Goal: Task Accomplishment & Management: Manage account settings

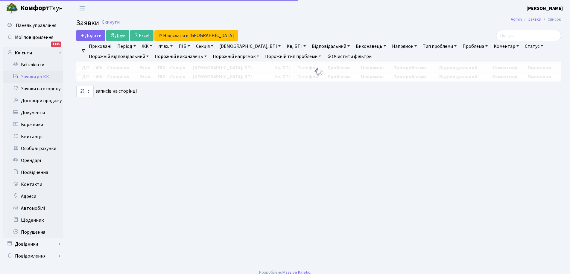
select select "25"
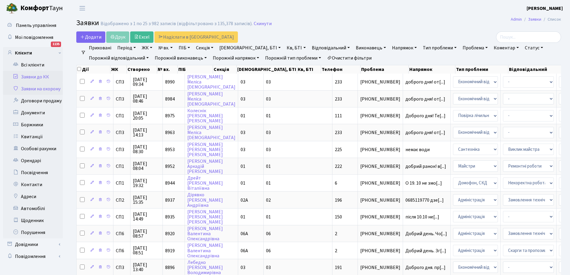
click at [34, 89] on link "Заявки на охорону" at bounding box center [33, 89] width 60 height 12
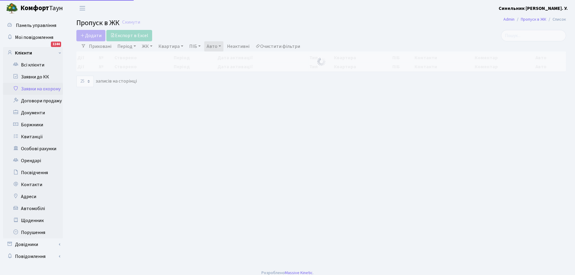
select select "25"
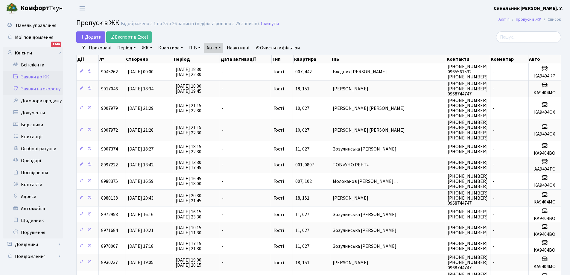
click at [37, 78] on link "Заявки до КК" at bounding box center [33, 77] width 60 height 12
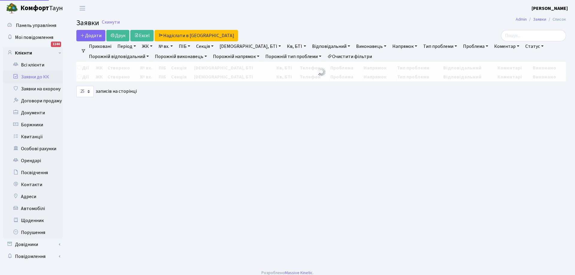
select select "25"
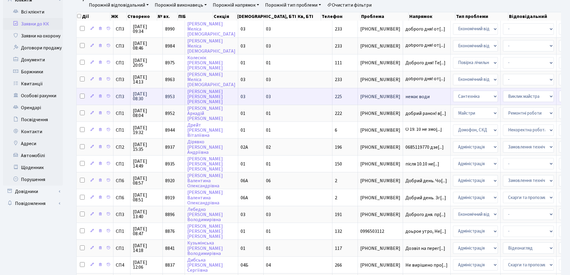
scroll to position [60, 0]
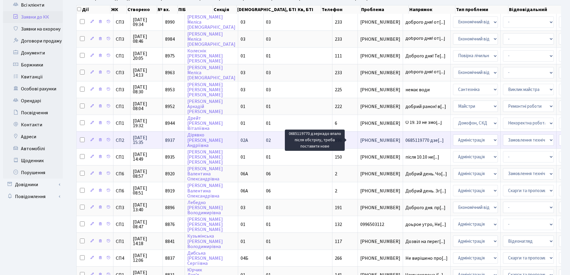
click at [406, 138] on span "0685119770 дзе[...]" at bounding box center [425, 140] width 38 height 7
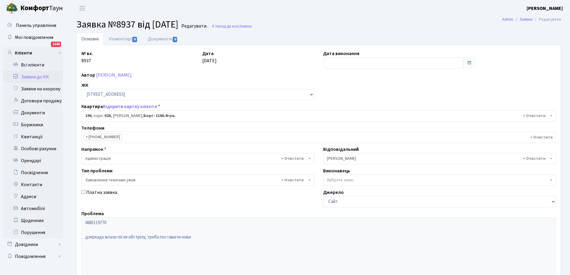
select select "20446"
select select "15"
click at [119, 37] on link "Коментарі 0" at bounding box center [123, 39] width 39 height 12
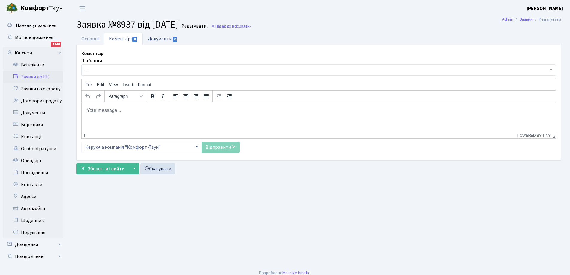
click at [152, 39] on link "Документи 0" at bounding box center [163, 39] width 40 height 12
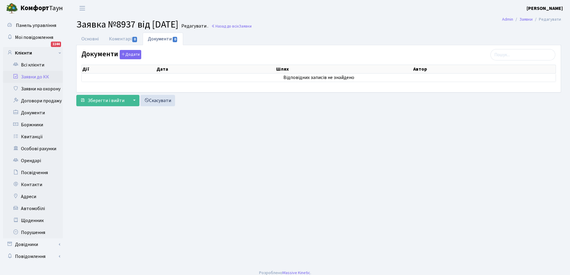
click at [27, 76] on link "Заявки до КК" at bounding box center [33, 77] width 60 height 12
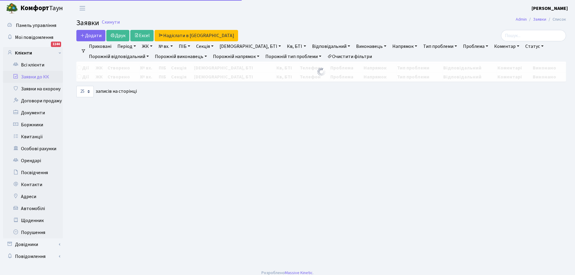
select select "25"
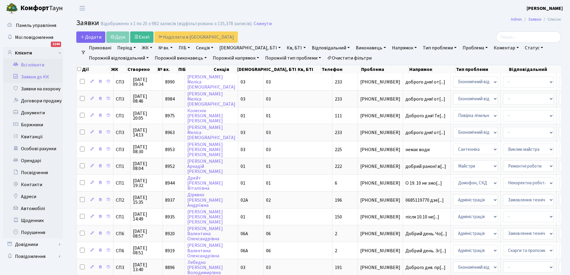
click at [34, 65] on link "Всі клієнти" at bounding box center [33, 65] width 60 height 12
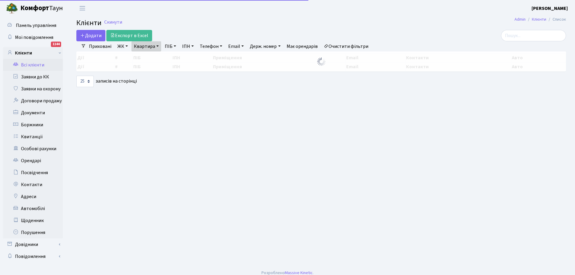
select select "25"
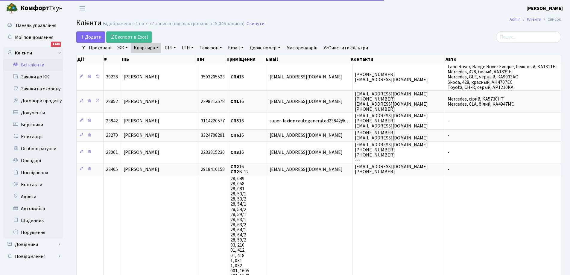
click at [148, 45] on link "Квартира" at bounding box center [146, 48] width 30 height 10
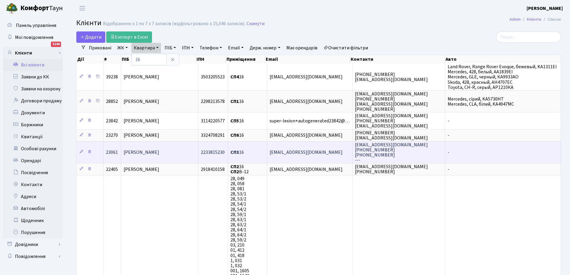
click at [143, 152] on span "[PERSON_NAME]" at bounding box center [142, 152] width 36 height 7
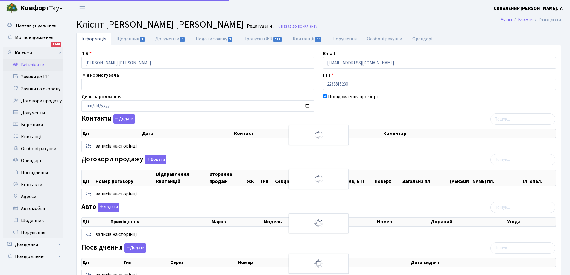
select select "25"
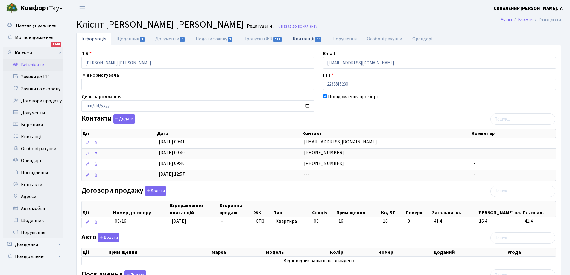
click at [310, 37] on link "Квитанції 85" at bounding box center [308, 39] width 40 height 12
select select "25"
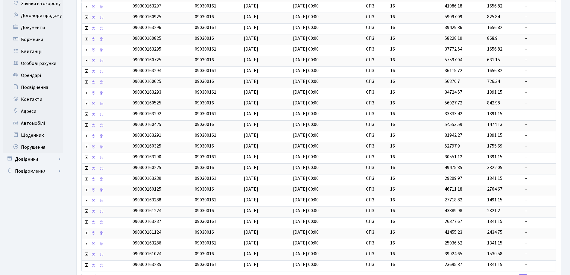
scroll to position [136, 0]
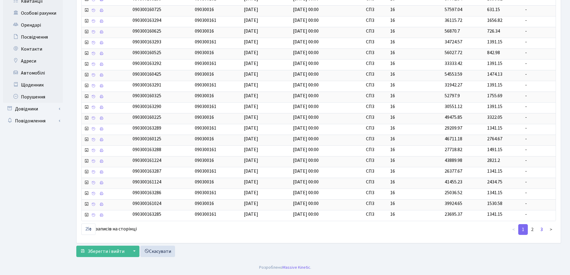
click at [542, 228] on link "3" at bounding box center [542, 229] width 10 height 11
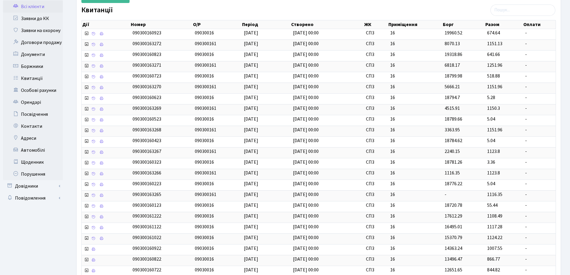
scroll to position [125, 0]
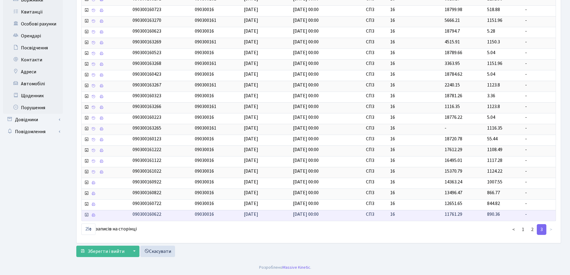
click at [257, 215] on span "01.06.2022" at bounding box center [251, 214] width 14 height 7
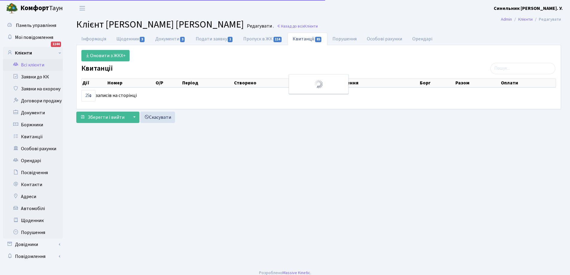
select select "25"
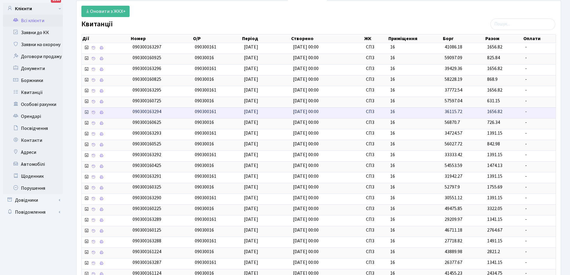
scroll to position [136, 0]
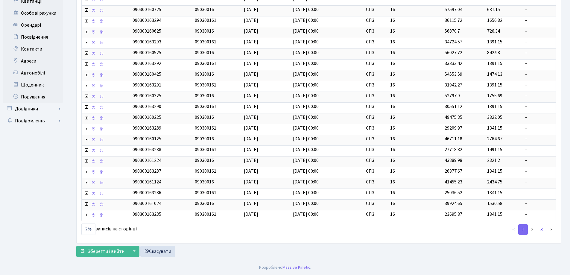
click at [542, 228] on link "3" at bounding box center [542, 229] width 10 height 11
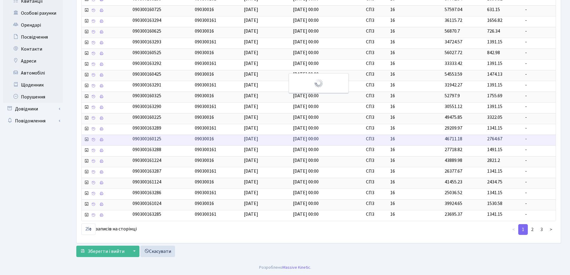
scroll to position [125, 0]
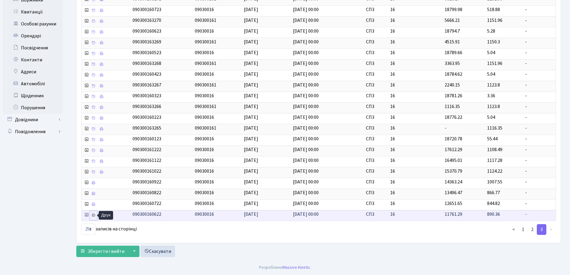
click at [92, 216] on icon at bounding box center [93, 215] width 4 height 4
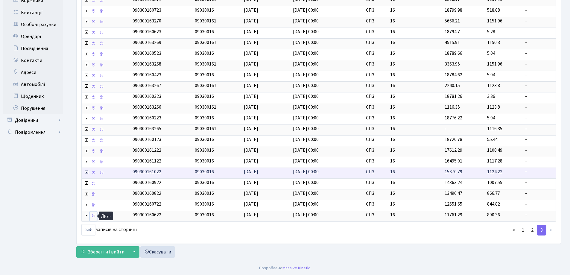
scroll to position [0, 0]
